Goal: Find specific page/section: Find specific page/section

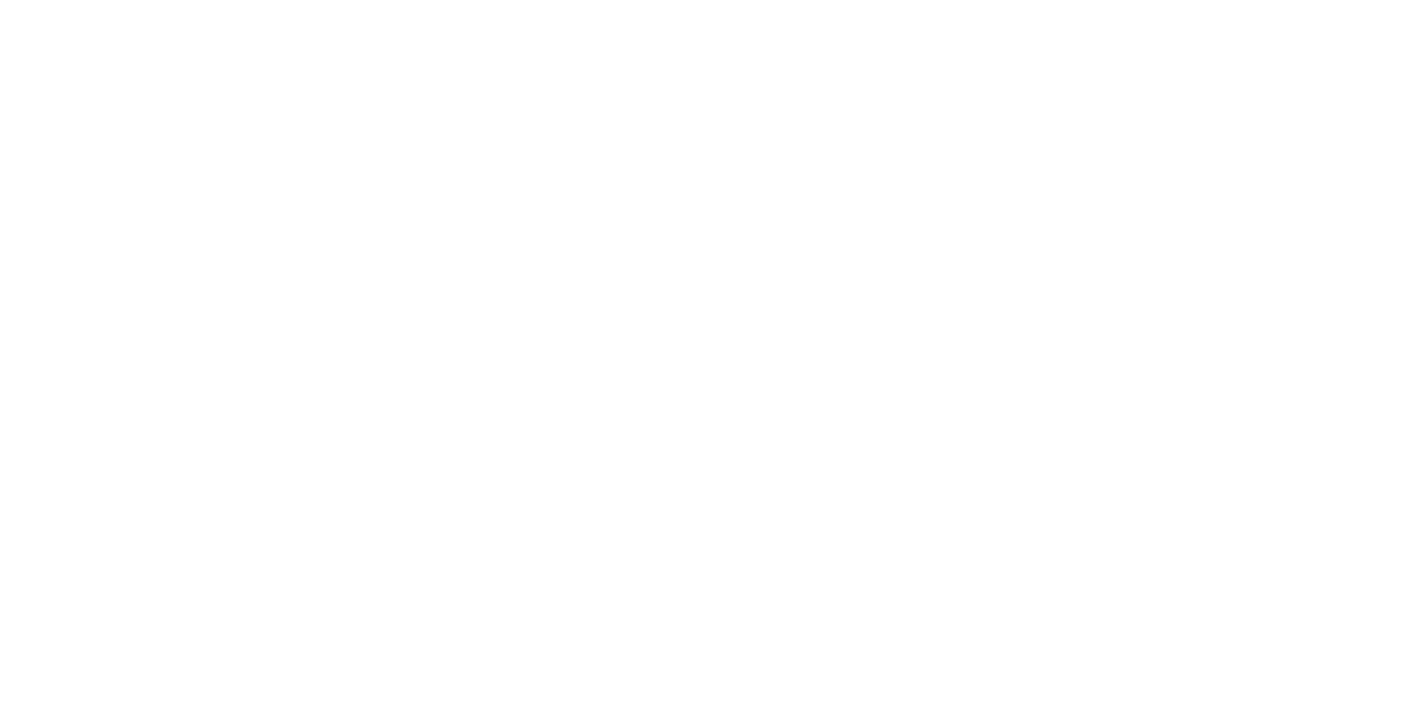
select select "Song"
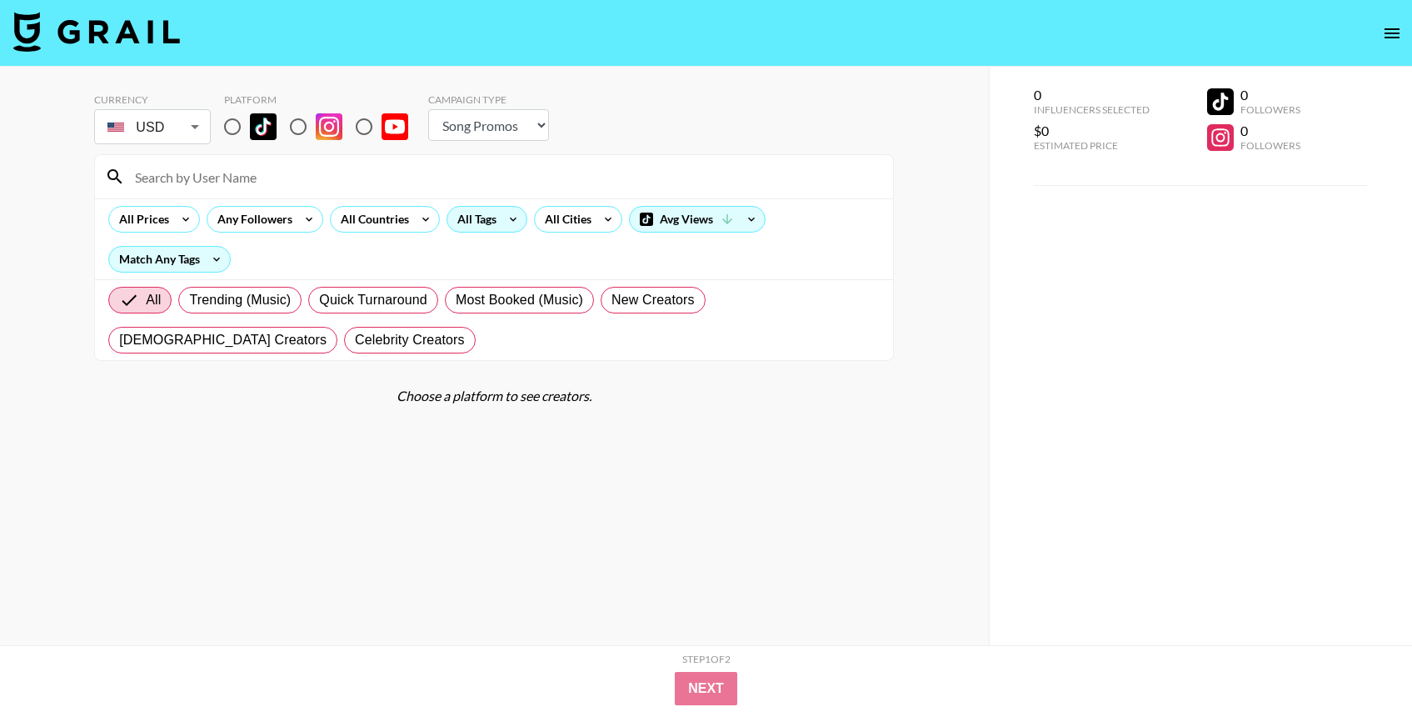
click at [519, 222] on icon at bounding box center [513, 219] width 27 height 25
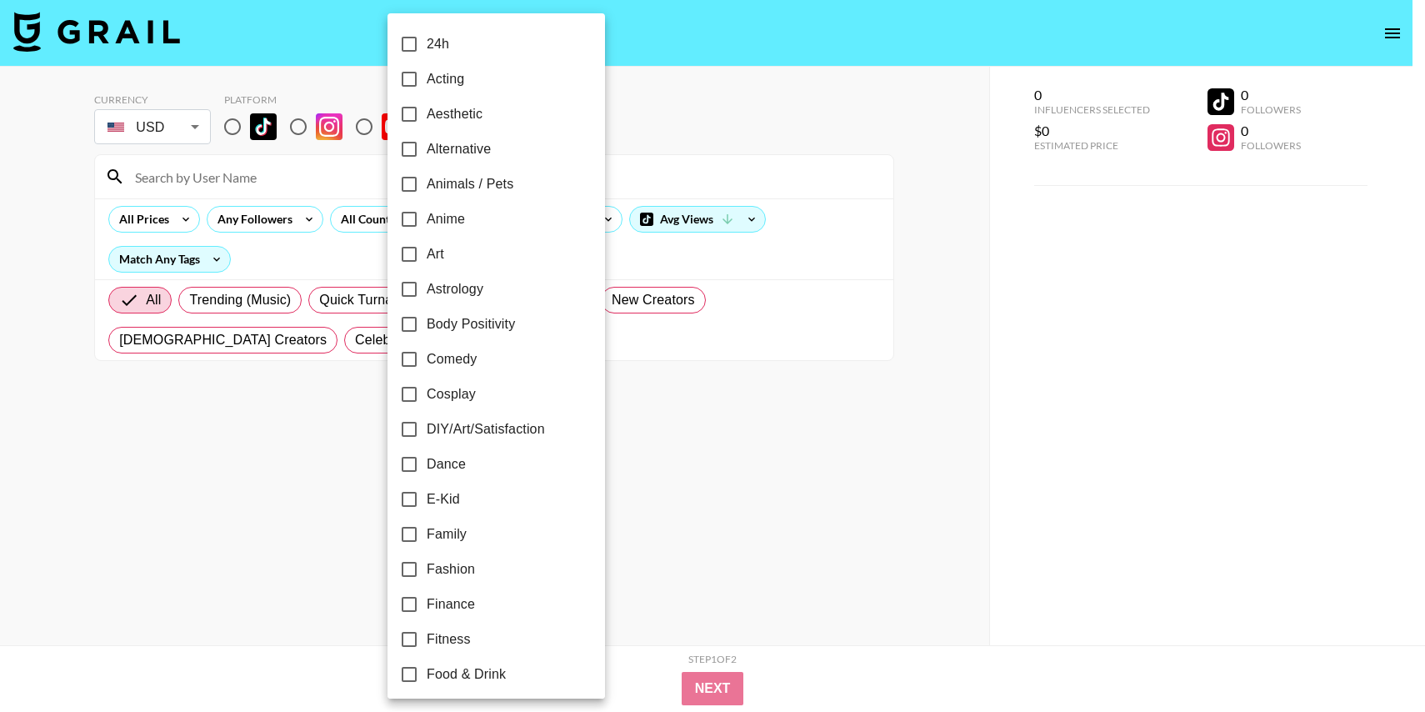
click at [607, 212] on div at bounding box center [712, 356] width 1425 height 712
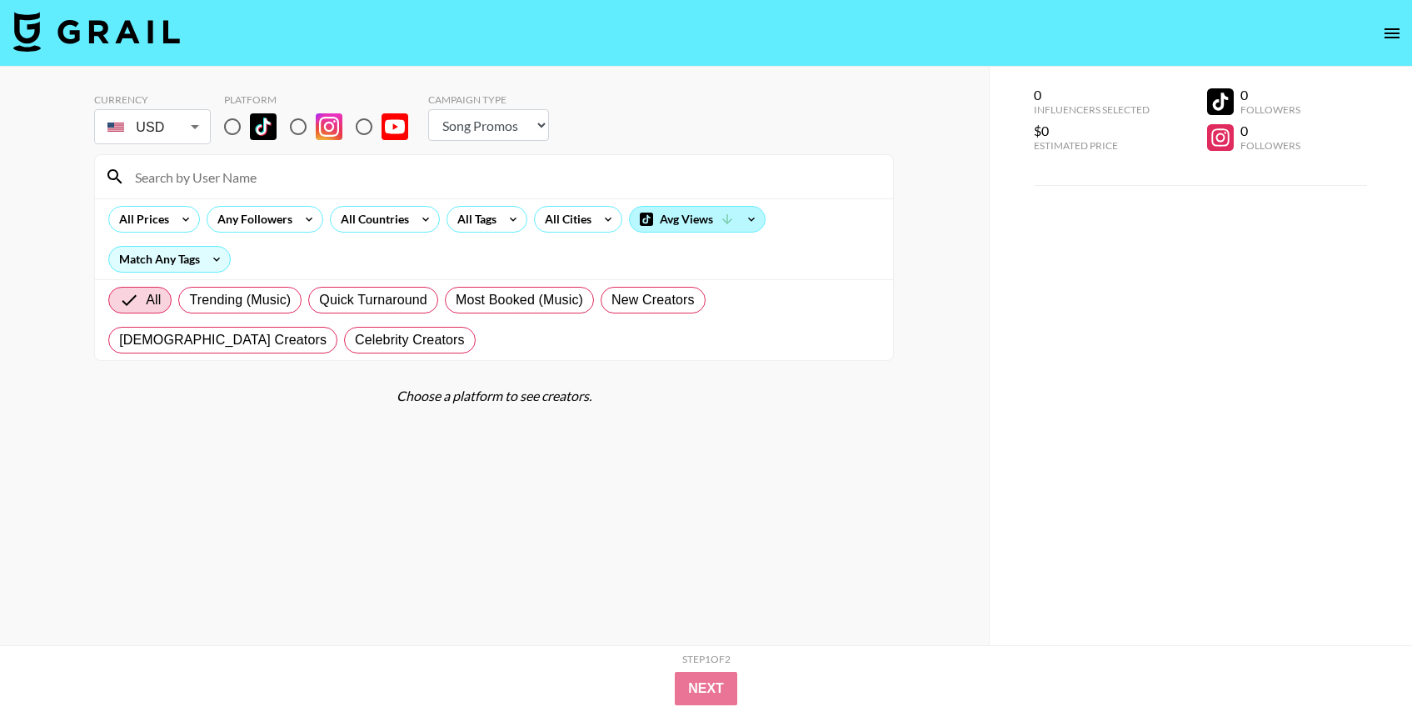
click at [634, 221] on div "Avg Views" at bounding box center [697, 219] width 135 height 25
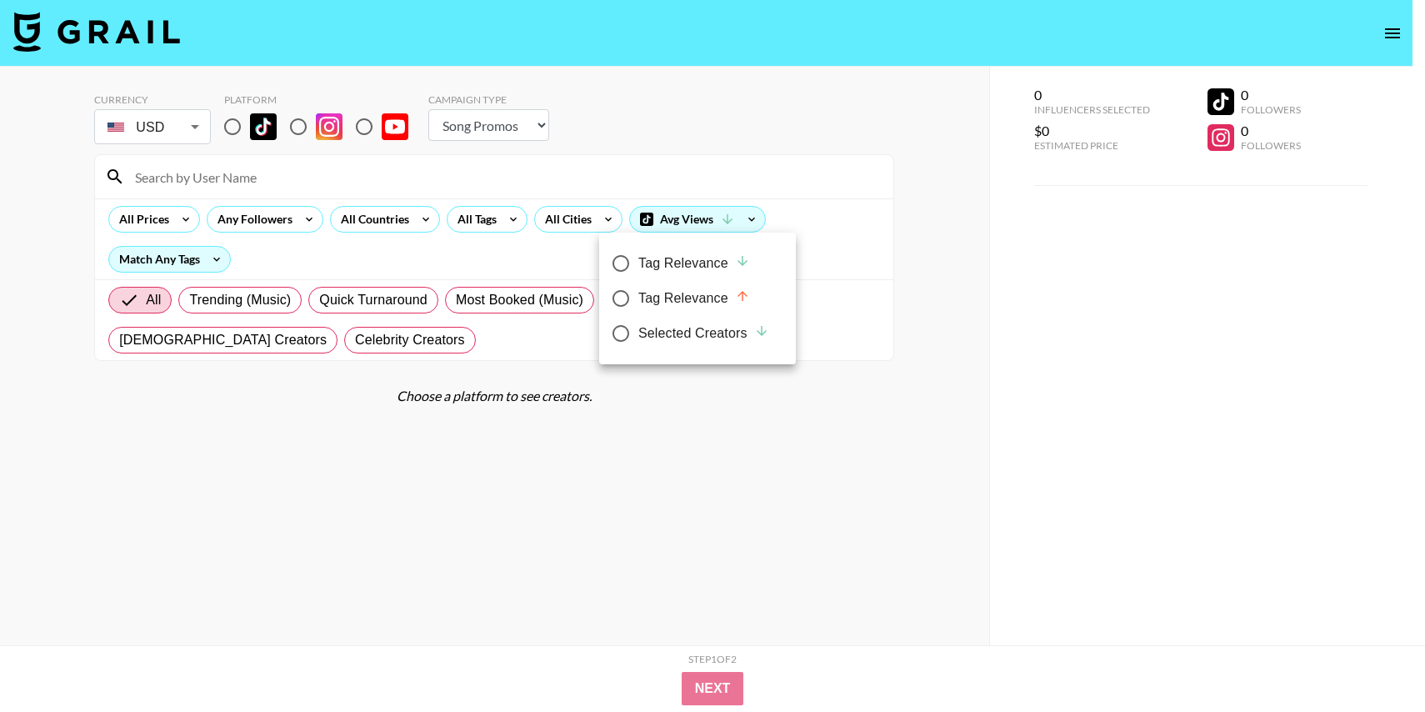
click at [596, 221] on div at bounding box center [712, 356] width 1425 height 712
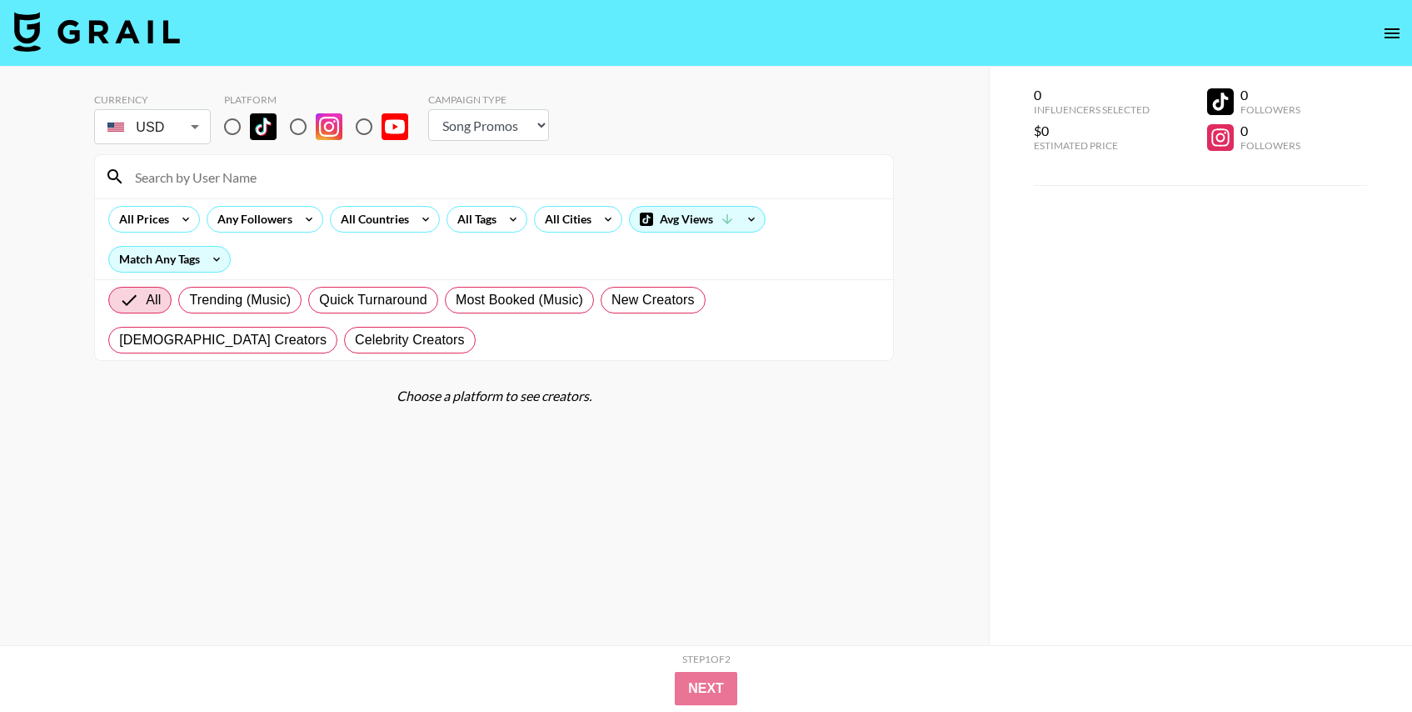
click at [580, 221] on div "All Cities" at bounding box center [565, 219] width 60 height 25
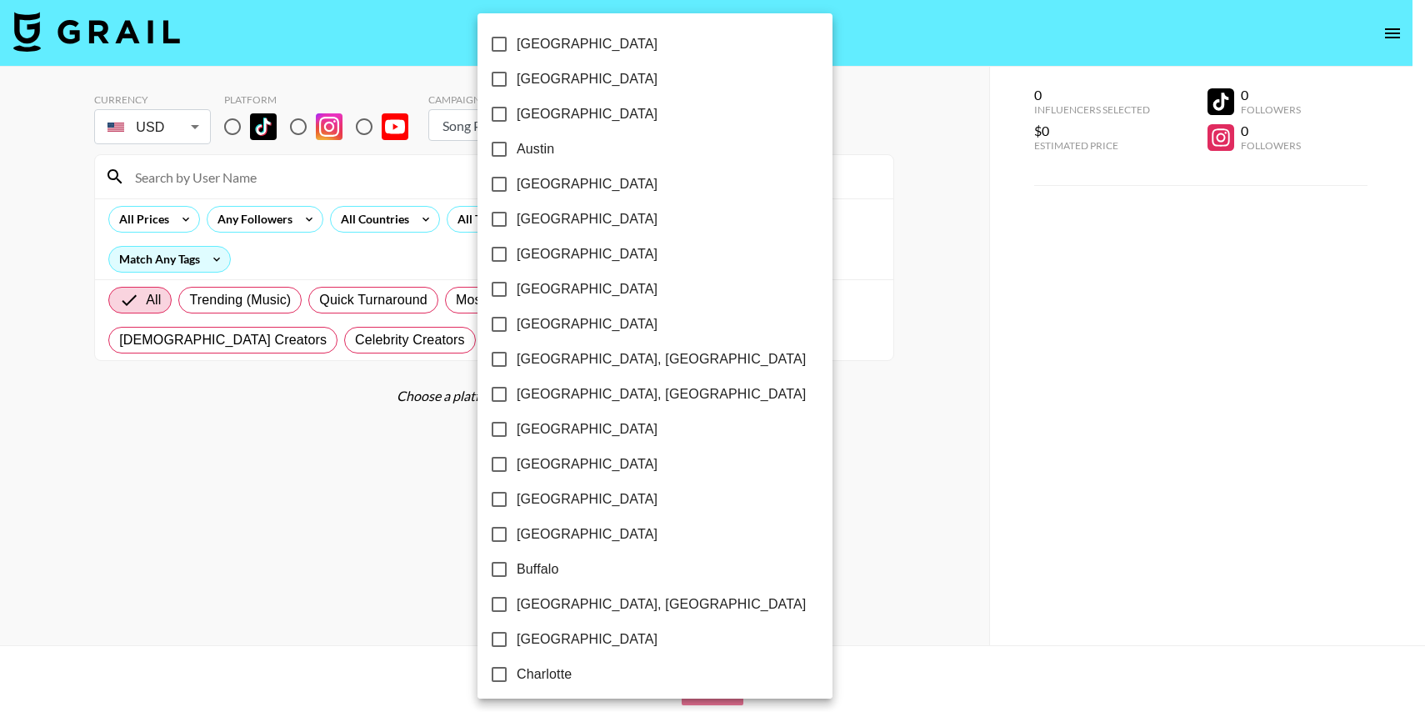
click at [249, 130] on div at bounding box center [712, 356] width 1425 height 712
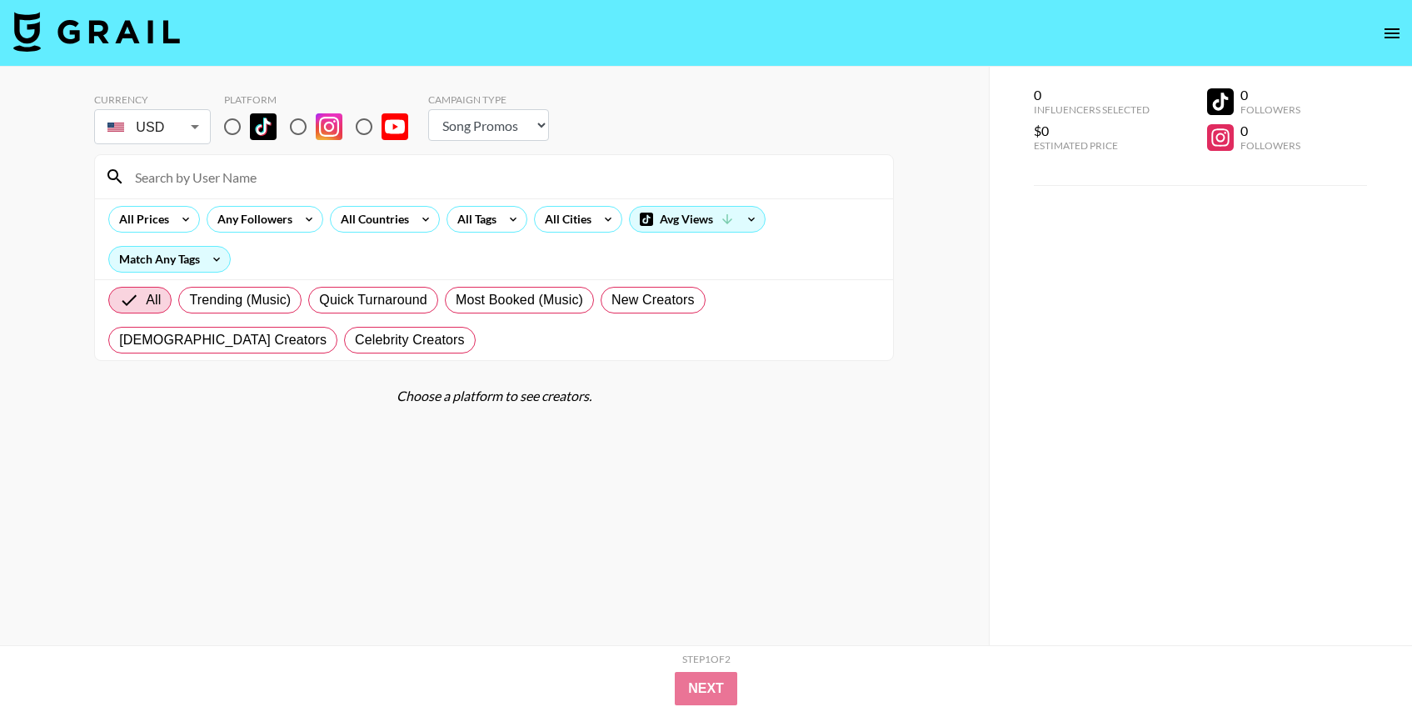
click at [235, 129] on div "[GEOGRAPHIC_DATA] [GEOGRAPHIC_DATA] [GEOGRAPHIC_DATA] [GEOGRAPHIC_DATA] [GEOGRA…" at bounding box center [706, 356] width 1412 height 712
click at [236, 120] on input "radio" at bounding box center [232, 126] width 35 height 35
radio input "true"
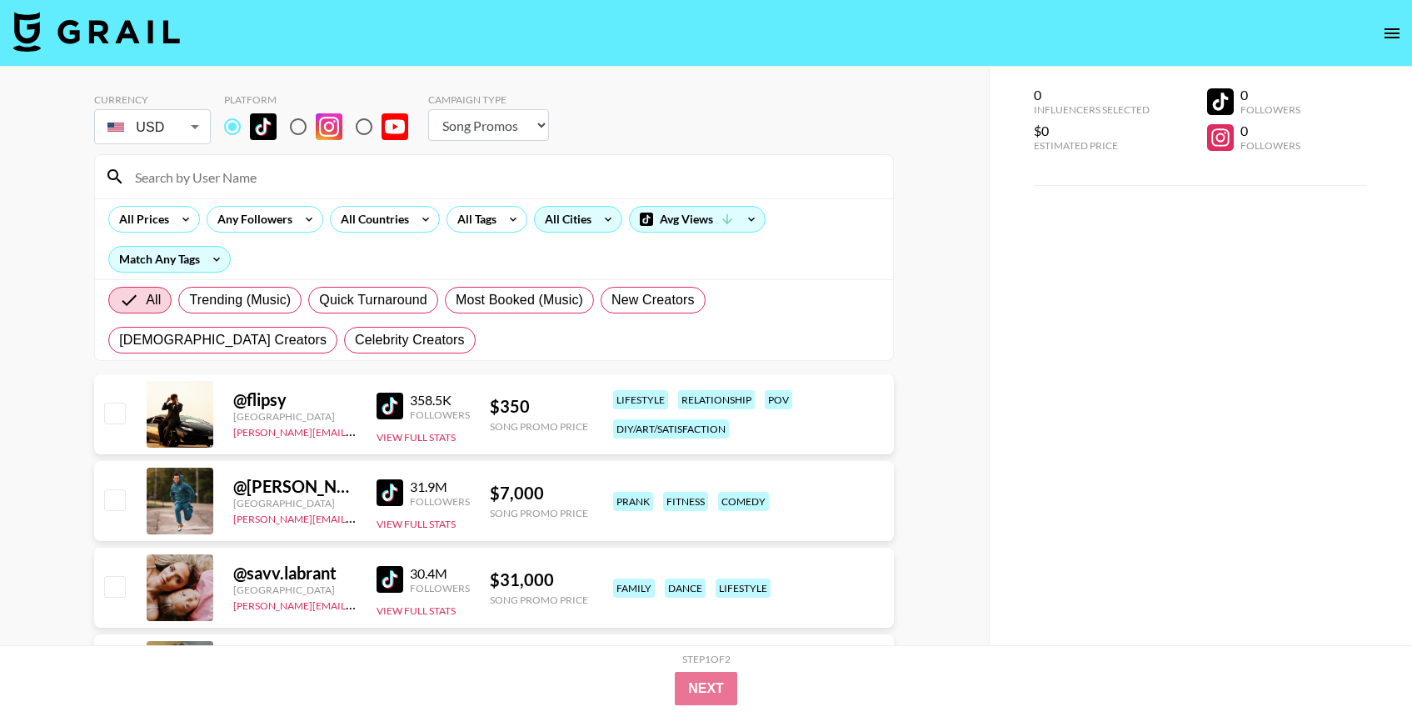
click at [577, 218] on div "All Cities" at bounding box center [565, 219] width 60 height 25
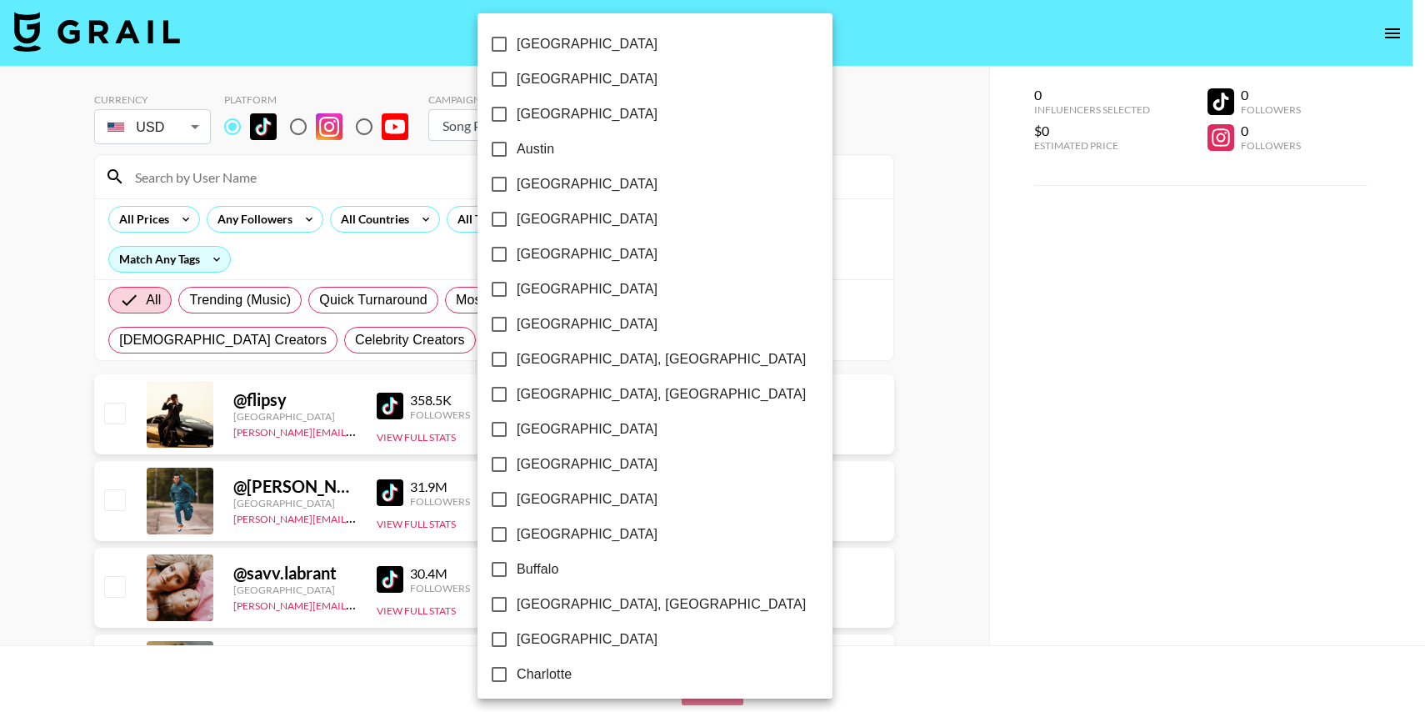
click at [692, 157] on div at bounding box center [712, 356] width 1425 height 712
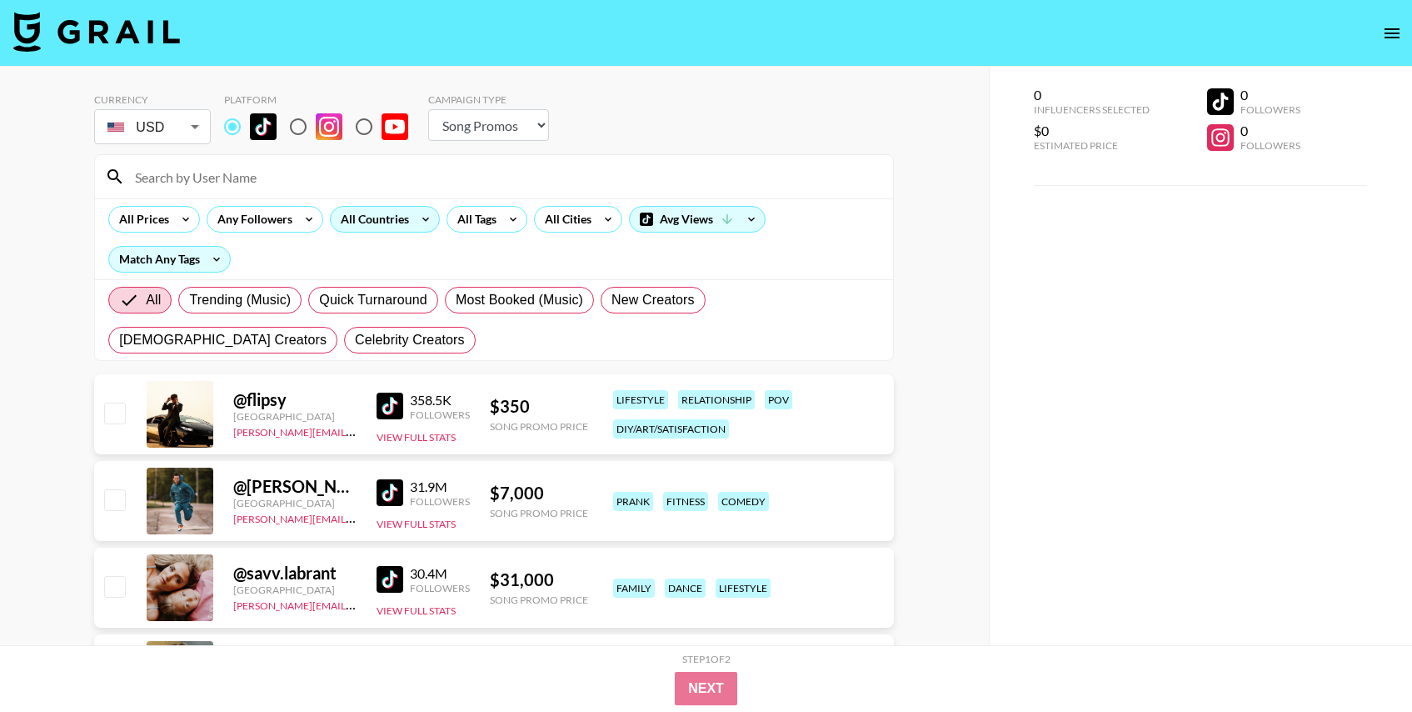
click at [407, 221] on div "All Countries" at bounding box center [372, 219] width 82 height 25
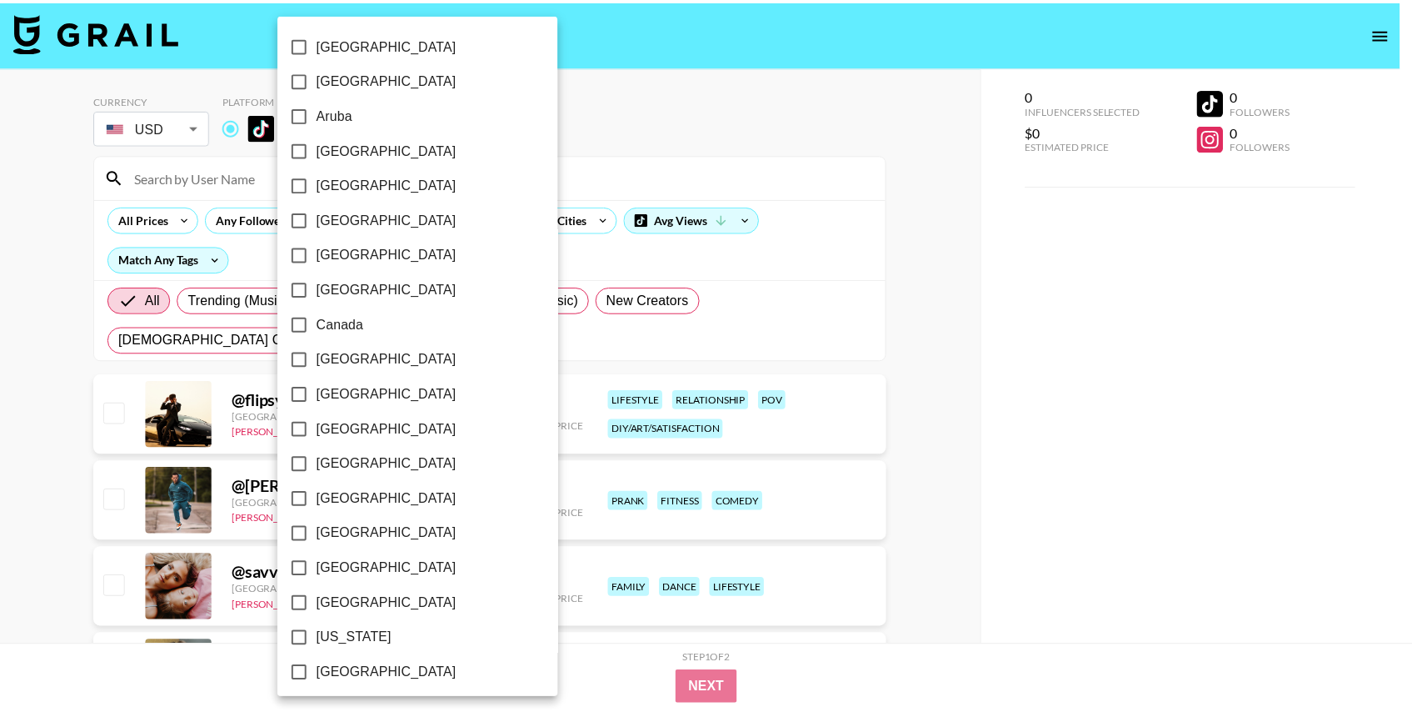
scroll to position [1231, 0]
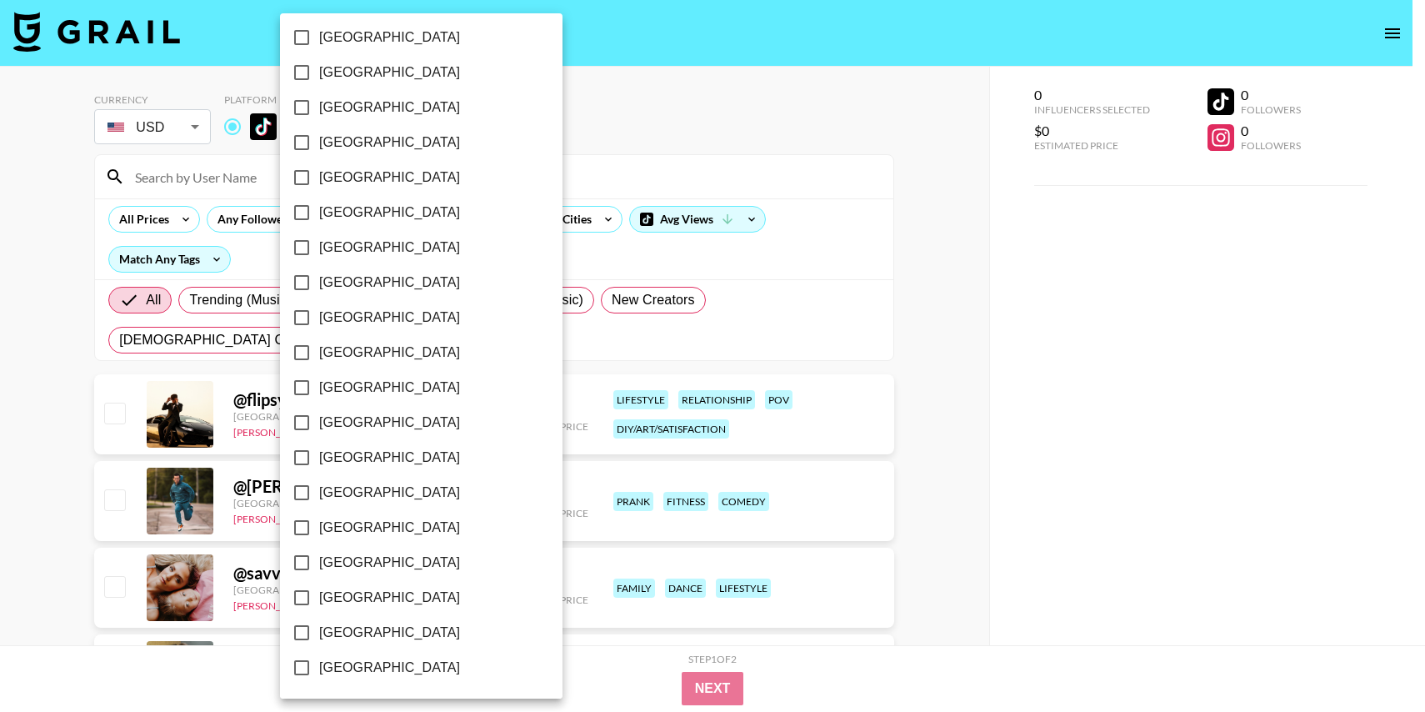
click at [391, 567] on span "[GEOGRAPHIC_DATA]" at bounding box center [389, 562] width 141 height 20
click at [319, 567] on input "[GEOGRAPHIC_DATA]" at bounding box center [301, 562] width 35 height 35
checkbox input "true"
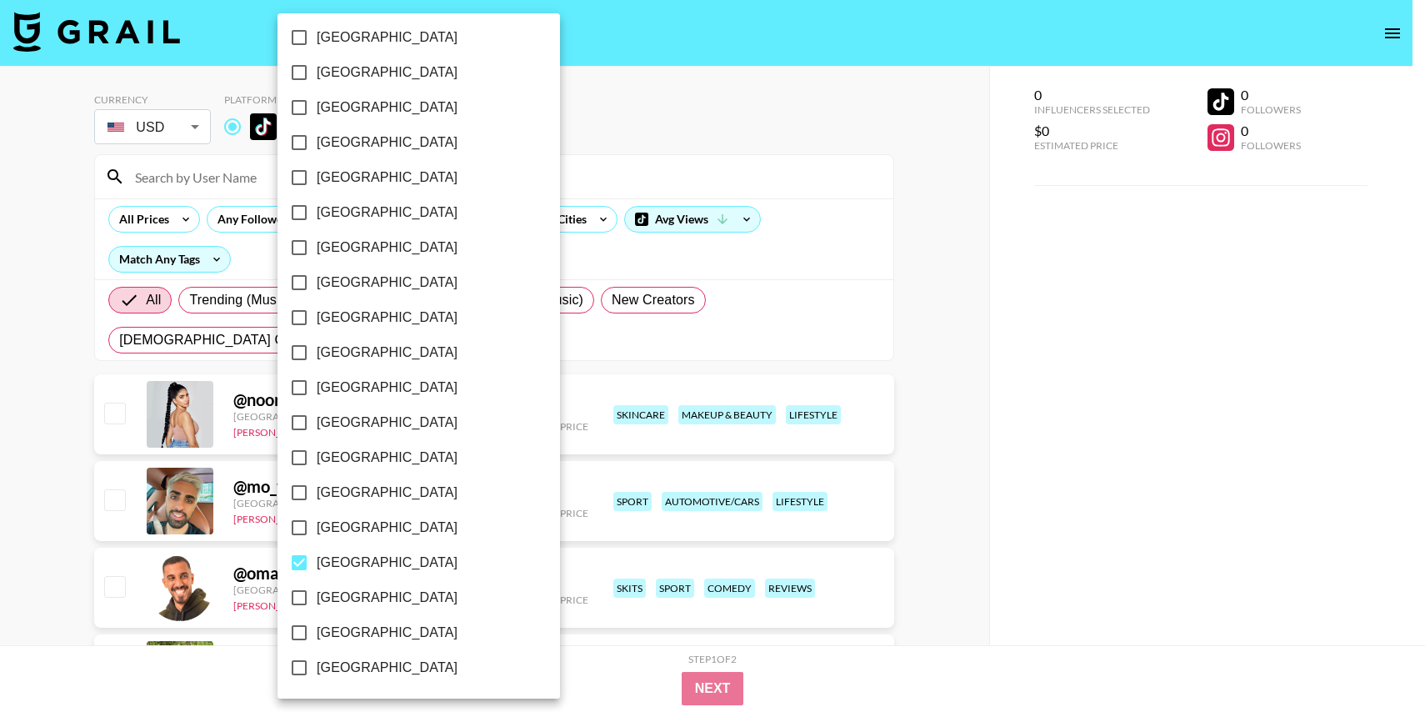
click at [839, 441] on div at bounding box center [712, 356] width 1425 height 712
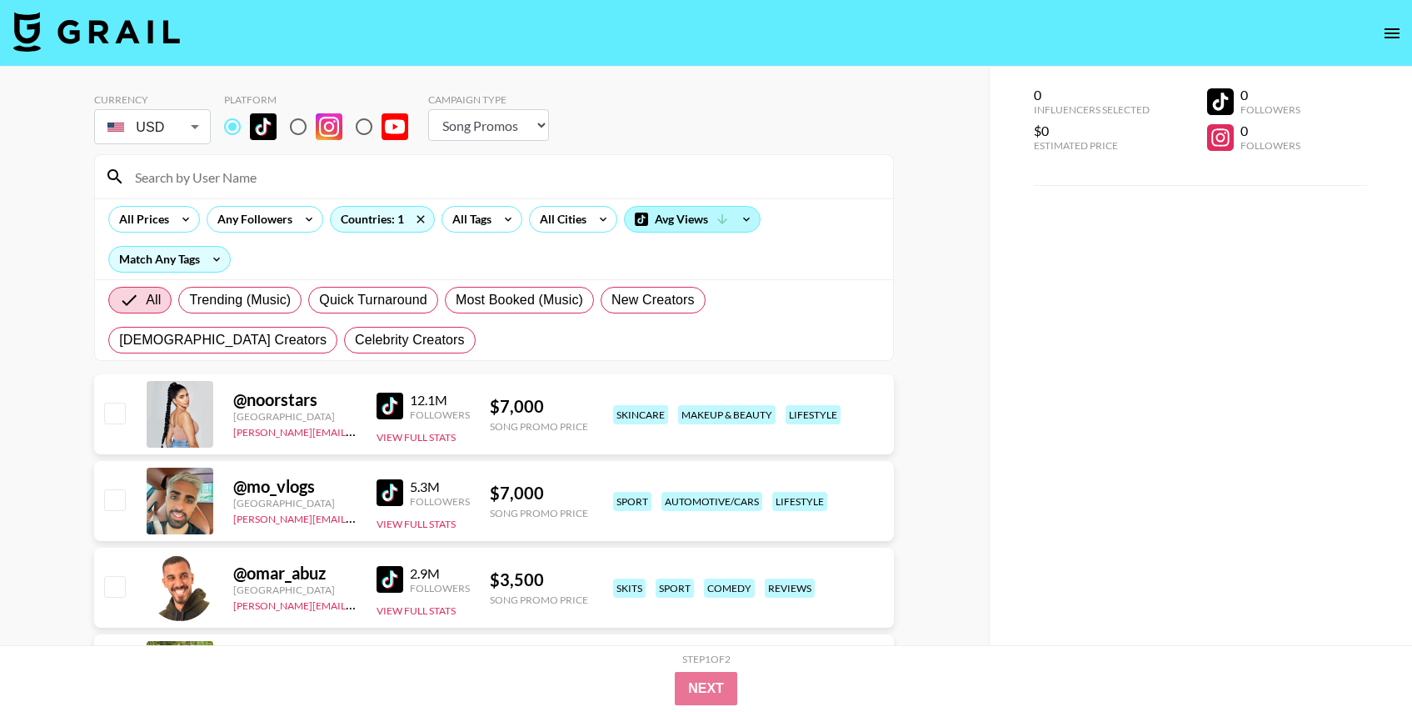
click at [706, 211] on div "Avg Views" at bounding box center [692, 219] width 135 height 25
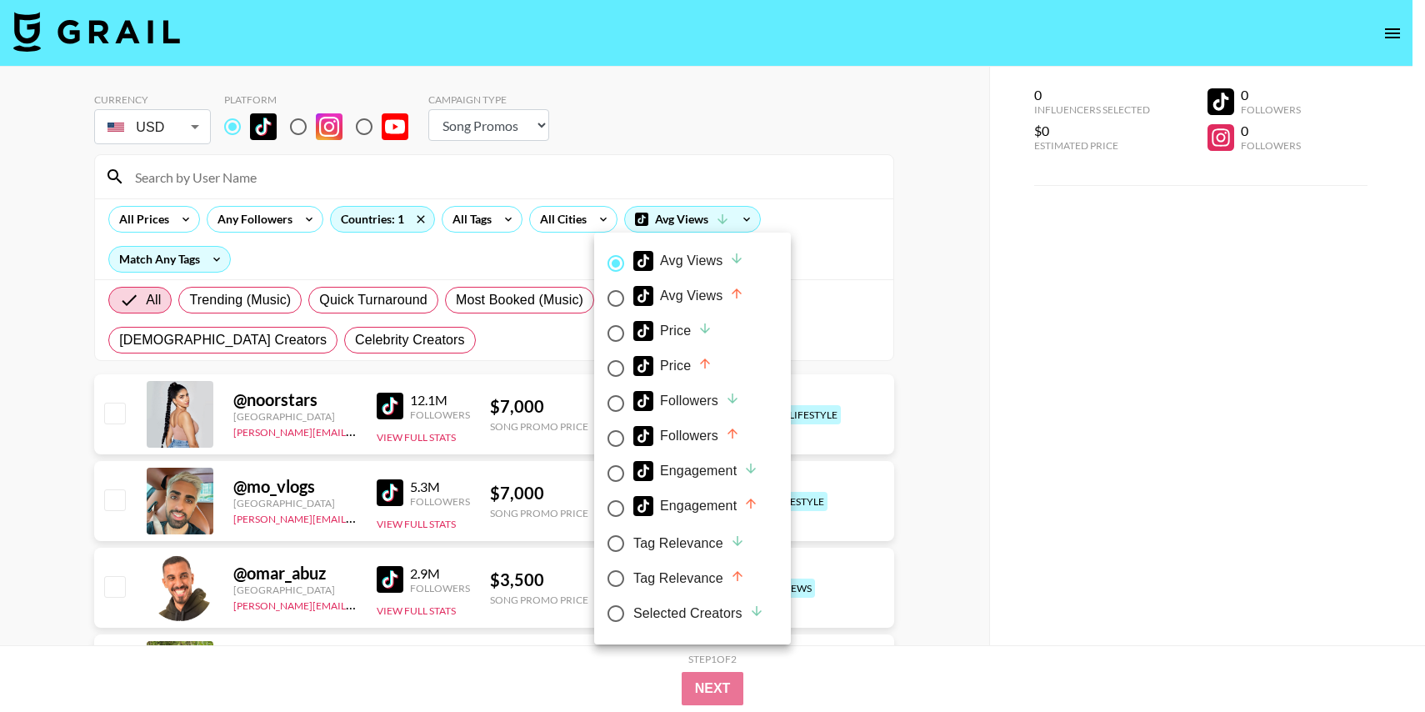
click at [857, 295] on div at bounding box center [712, 356] width 1425 height 712
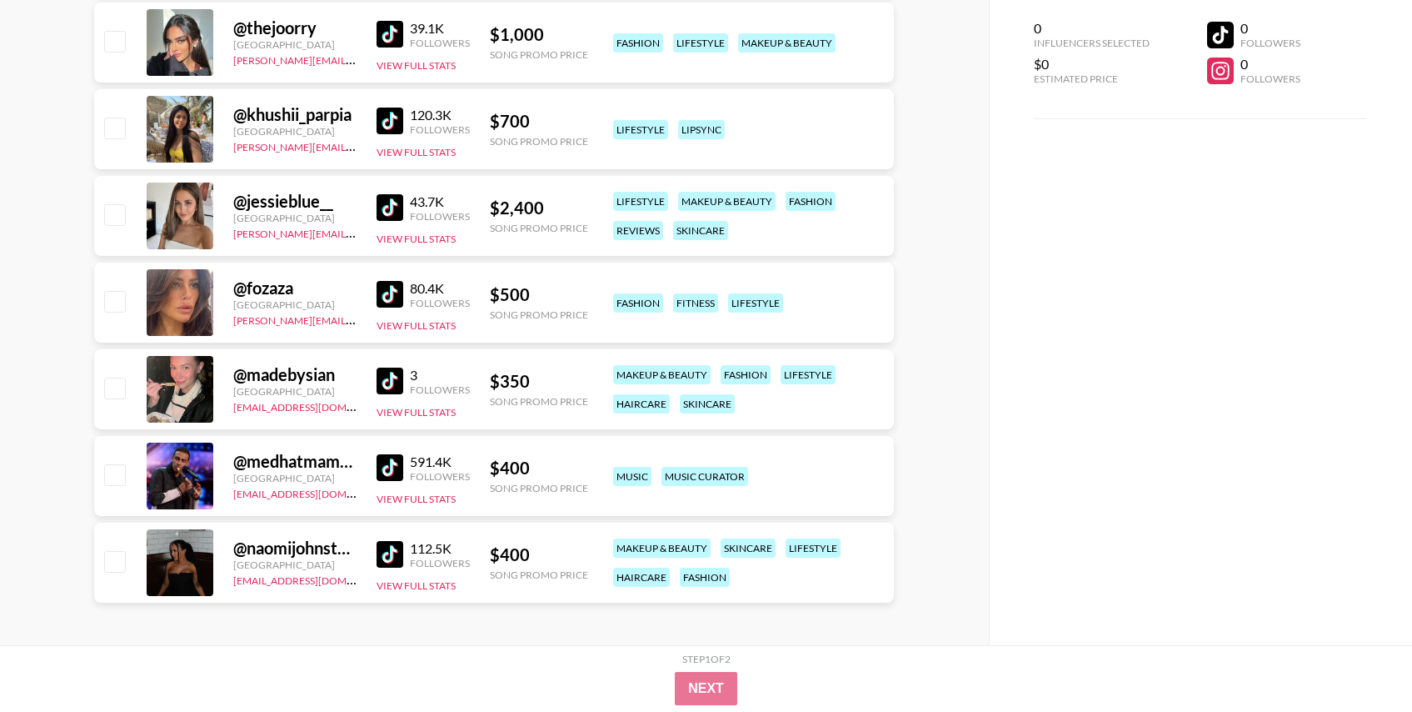
scroll to position [1759, 0]
